Goal: Information Seeking & Learning: Check status

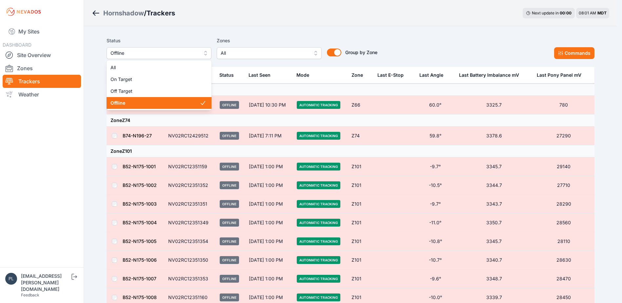
click at [160, 55] on span "Offline" at bounding box center [155, 53] width 88 height 8
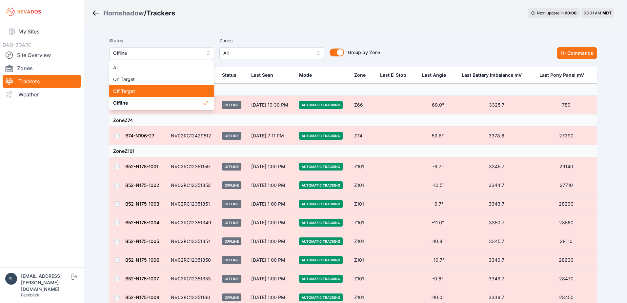
click at [151, 94] on span "Off Target" at bounding box center [157, 91] width 89 height 7
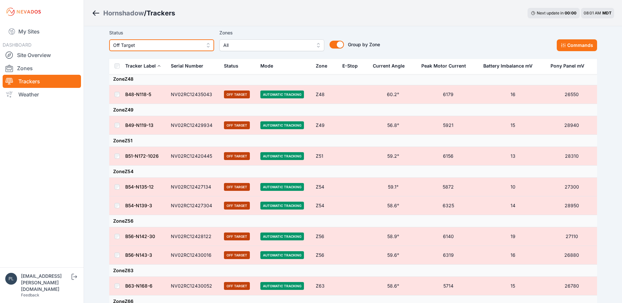
scroll to position [514, 0]
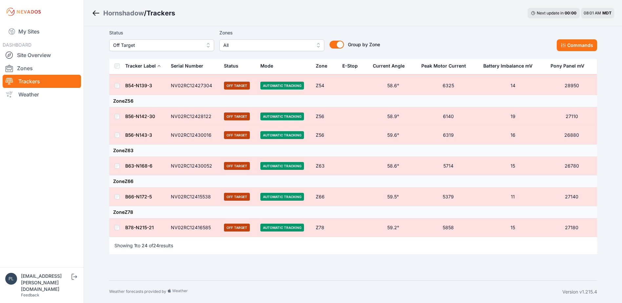
click at [36, 161] on nav "My Sites DASHBOARD Site Overview Zones Trackers Weather" at bounding box center [42, 143] width 84 height 239
click at [37, 54] on link "Site Overview" at bounding box center [42, 55] width 78 height 13
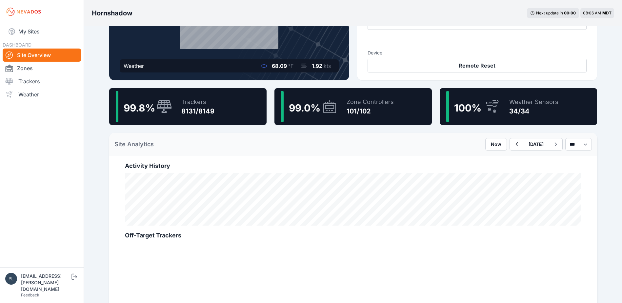
scroll to position [131, 0]
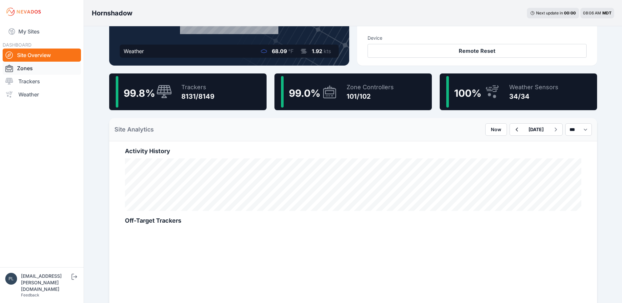
click at [38, 68] on link "Zones" at bounding box center [42, 68] width 78 height 13
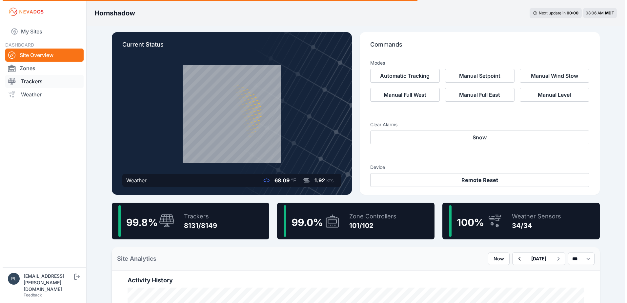
scroll to position [0, 0]
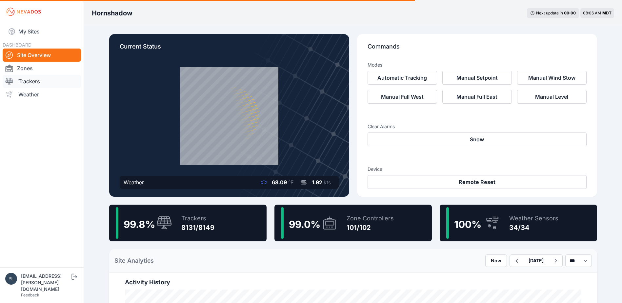
click at [40, 84] on link "Trackers" at bounding box center [42, 81] width 78 height 13
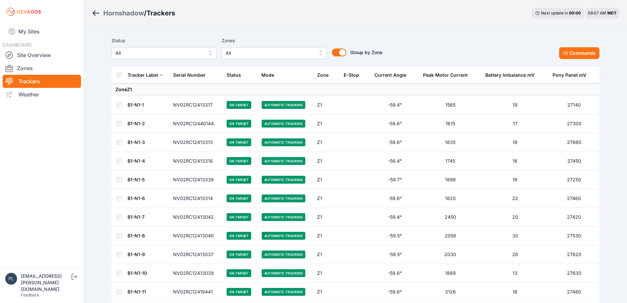
click at [292, 52] on span "All" at bounding box center [270, 53] width 88 height 8
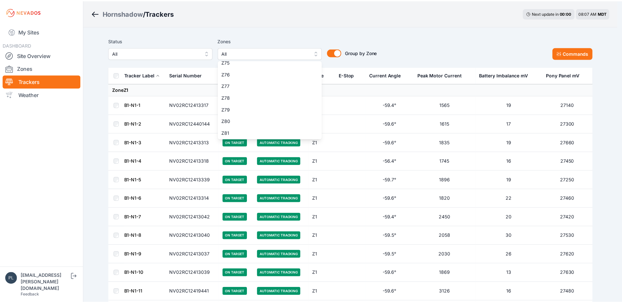
scroll to position [1129, 0]
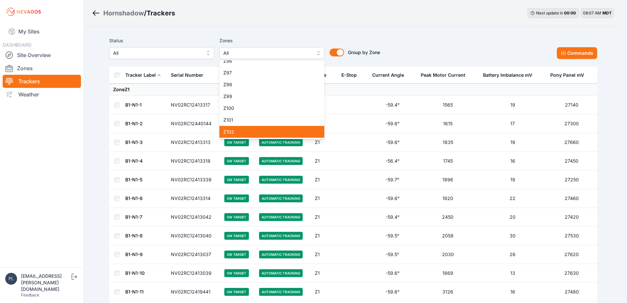
click at [247, 131] on span "Z102" at bounding box center [267, 132] width 89 height 7
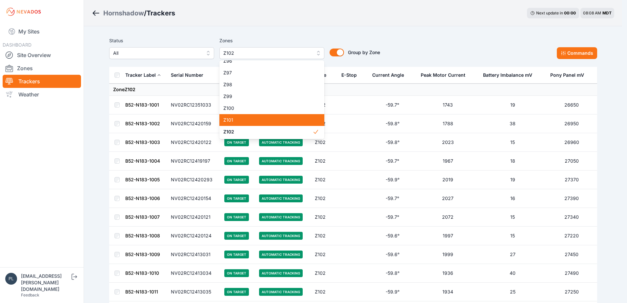
click at [247, 124] on div "Z101" at bounding box center [272, 120] width 105 height 12
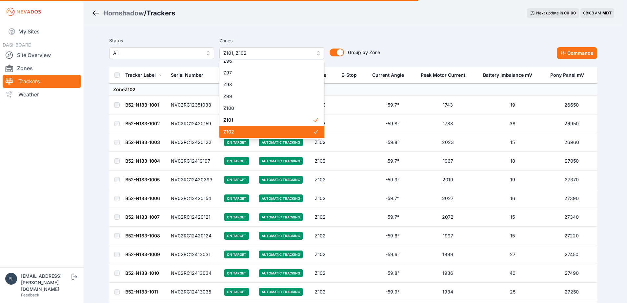
click at [247, 129] on span "Z102" at bounding box center [267, 132] width 89 height 7
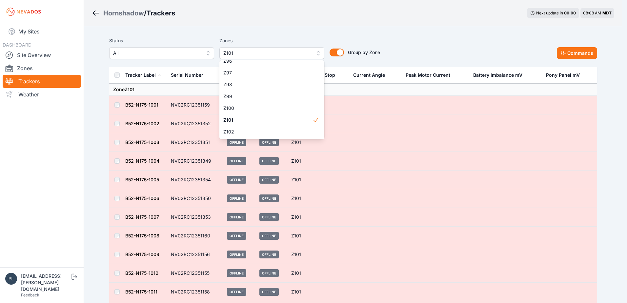
click at [75, 127] on div "Hornshadow / Trackers Next update in 00 : 00 08:08 AM MDT Status All Zones Z101…" at bounding box center [311, 249] width 622 height 498
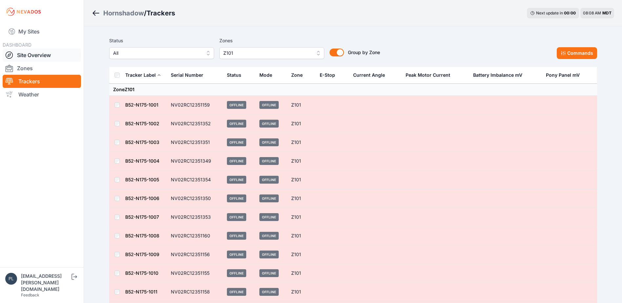
click at [45, 58] on link "Site Overview" at bounding box center [42, 55] width 78 height 13
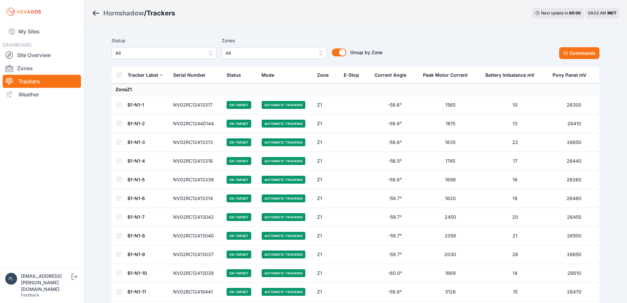
click at [181, 52] on span "All" at bounding box center [159, 53] width 88 height 8
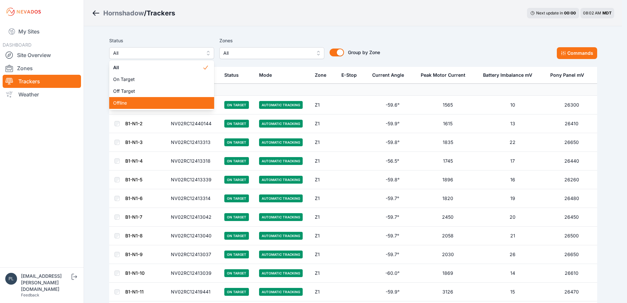
click at [167, 105] on span "Offline" at bounding box center [157, 103] width 89 height 7
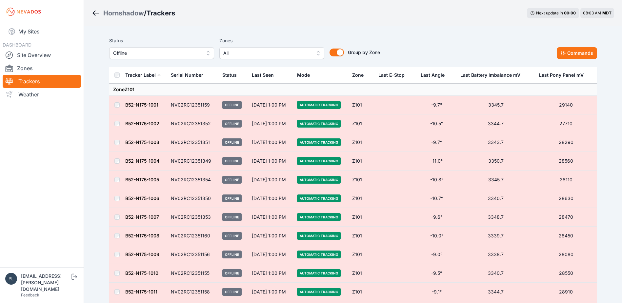
click at [89, 122] on div "Hornshadow / Trackers Next update in 00 : 00 08:03 AM MDT Status Offline Zones …" at bounding box center [311, 249] width 622 height 498
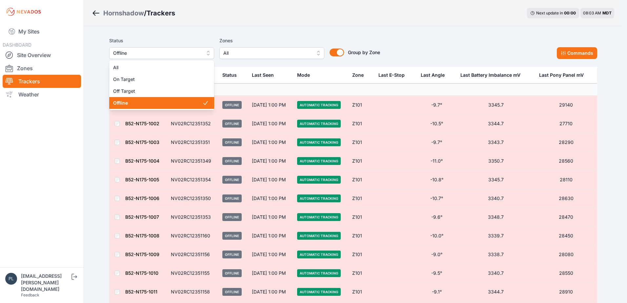
click at [167, 52] on span "Offline" at bounding box center [157, 53] width 88 height 8
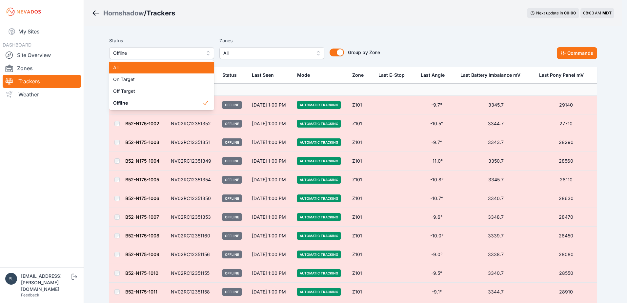
click at [143, 71] on div "All" at bounding box center [161, 68] width 105 height 12
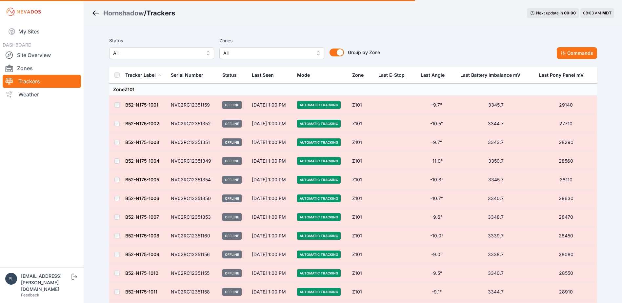
click at [91, 133] on div "Hornshadow / Trackers Next update in 00 : 00 08:03 AM MDT Status All Zones All …" at bounding box center [311, 249] width 622 height 498
